Goal: Find contact information: Find contact information

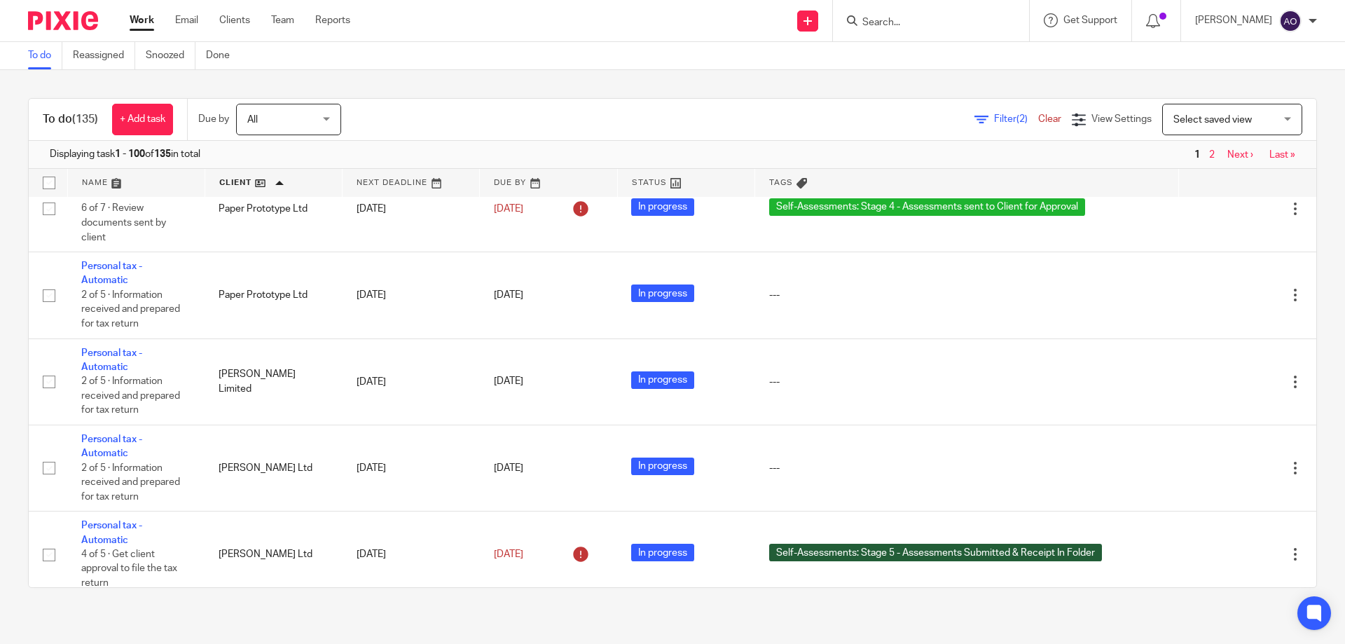
scroll to position [7778, 0]
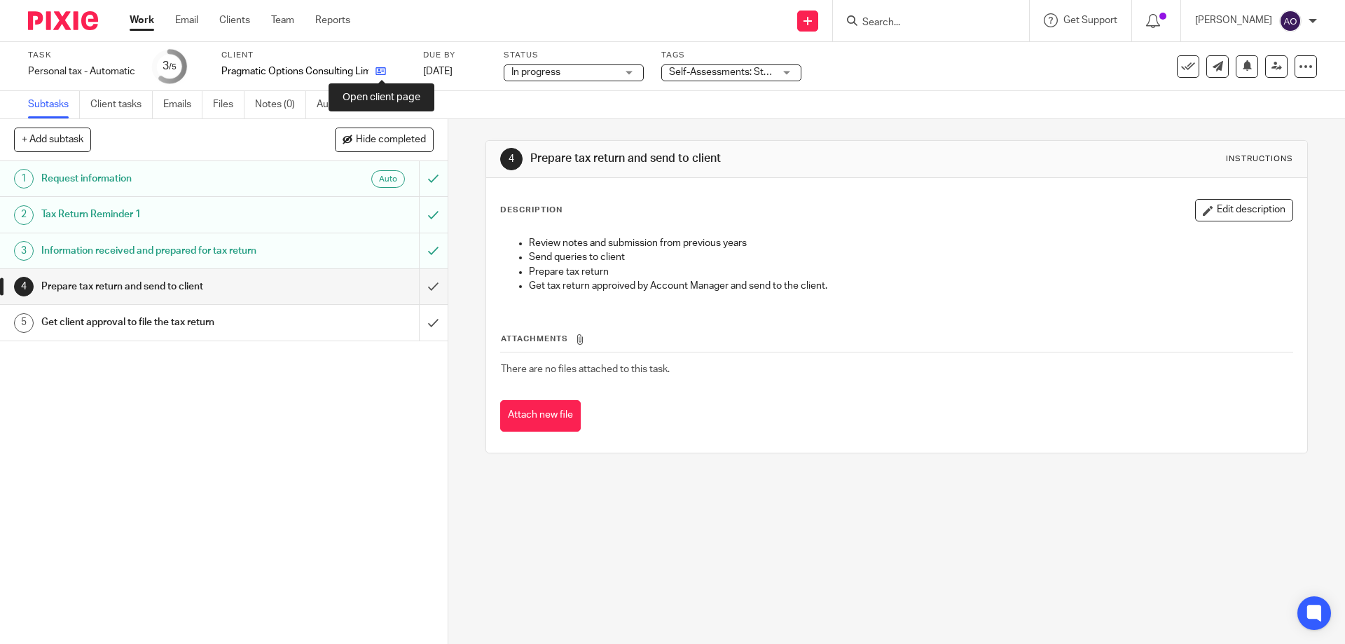
click at [379, 67] on icon at bounding box center [381, 71] width 11 height 11
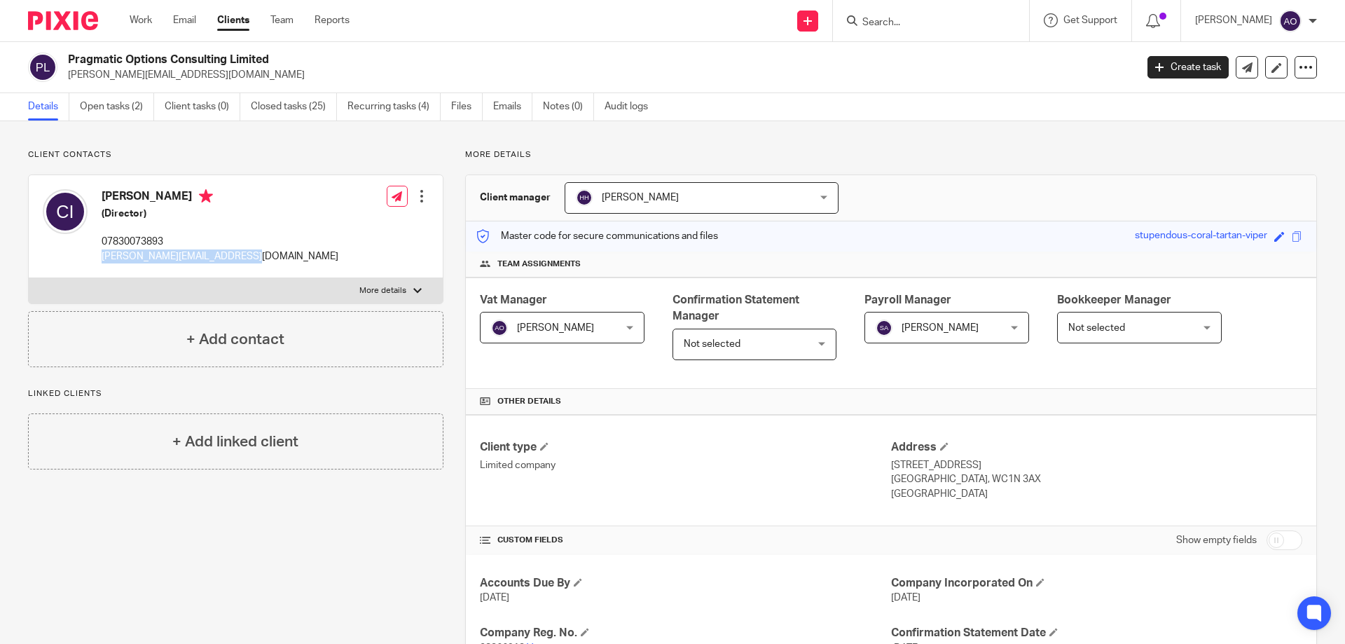
drag, startPoint x: 242, startPoint y: 254, endPoint x: 97, endPoint y: 256, distance: 145.1
click at [97, 256] on div "Chris Inegbedion (Director) 07830073893 chris@pragmaticoptions.co.uk Edit conta…" at bounding box center [236, 226] width 414 height 103
copy p "chris@pragmaticoptions.co.uk"
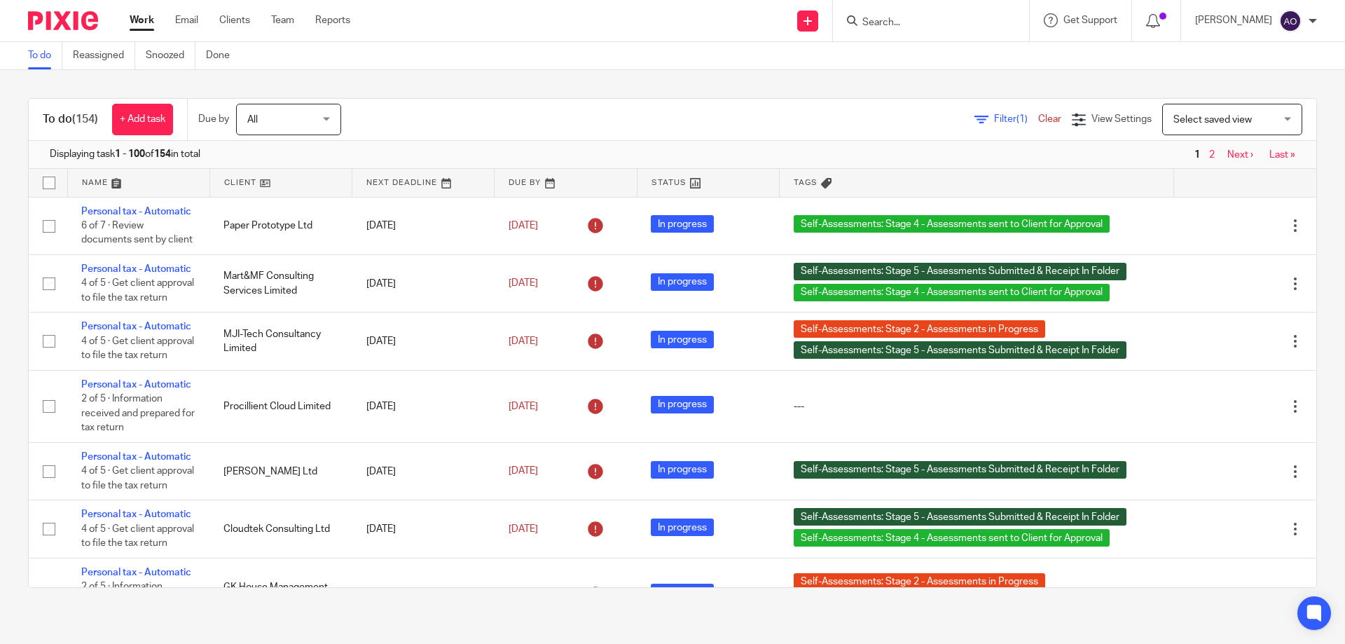
click at [910, 28] on input "Search" at bounding box center [924, 23] width 126 height 13
type input "rhino"
click at [922, 51] on link at bounding box center [976, 60] width 237 height 32
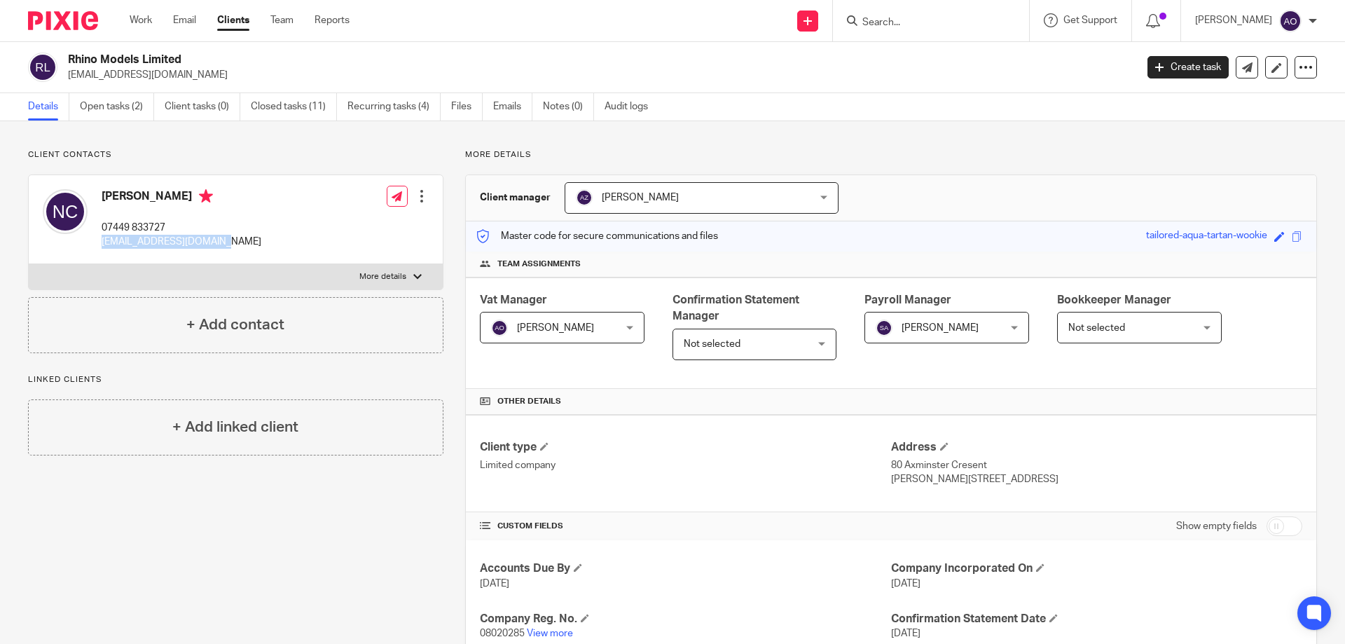
drag, startPoint x: 218, startPoint y: 239, endPoint x: 100, endPoint y: 237, distance: 117.7
click at [100, 237] on div "[PERSON_NAME] 07449 833727 [EMAIL_ADDRESS][DOMAIN_NAME] Edit contact Create cli…" at bounding box center [236, 219] width 414 height 89
copy p "[EMAIL_ADDRESS][DOMAIN_NAME]"
